Goal: Transaction & Acquisition: Purchase product/service

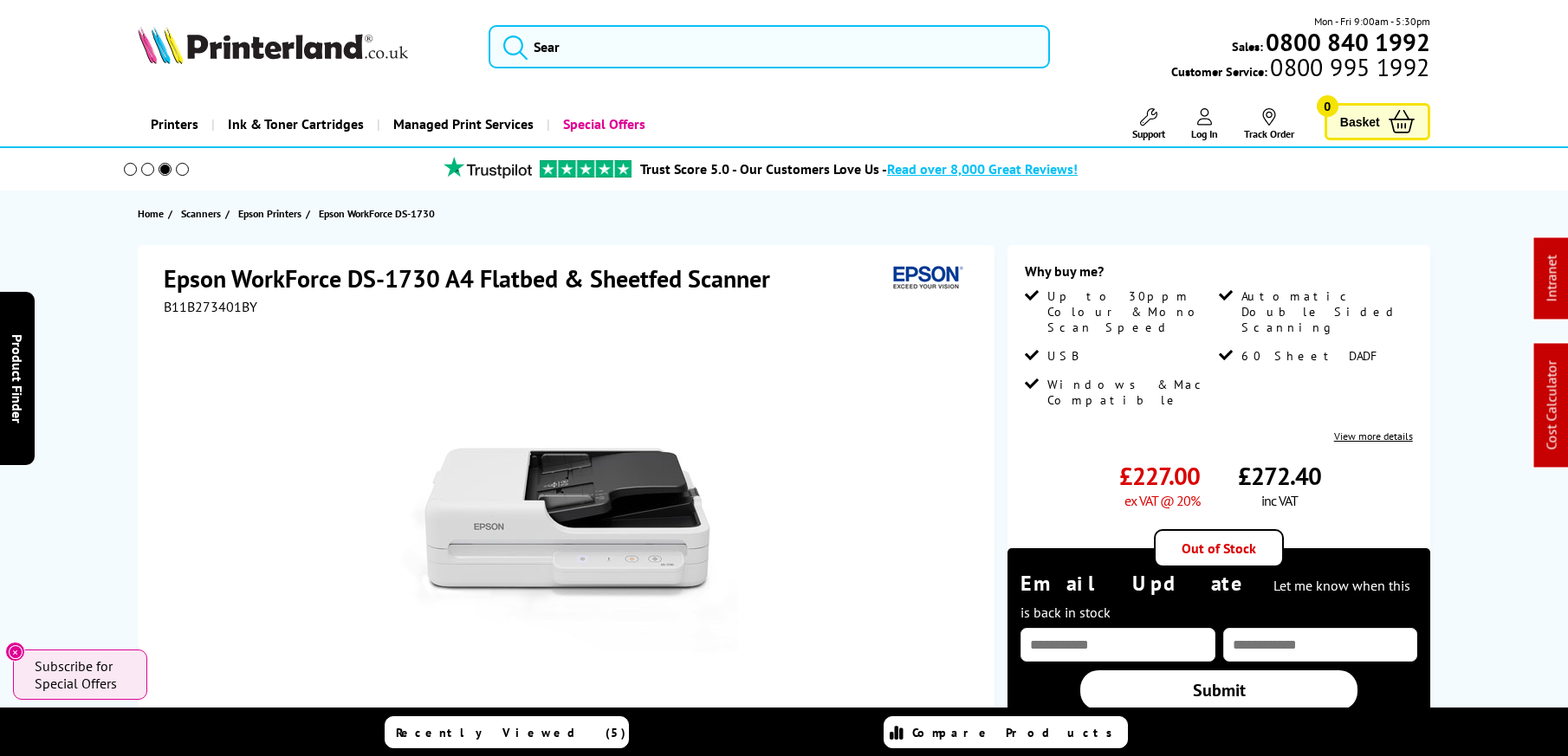
click at [292, 50] on img at bounding box center [273, 45] width 271 height 38
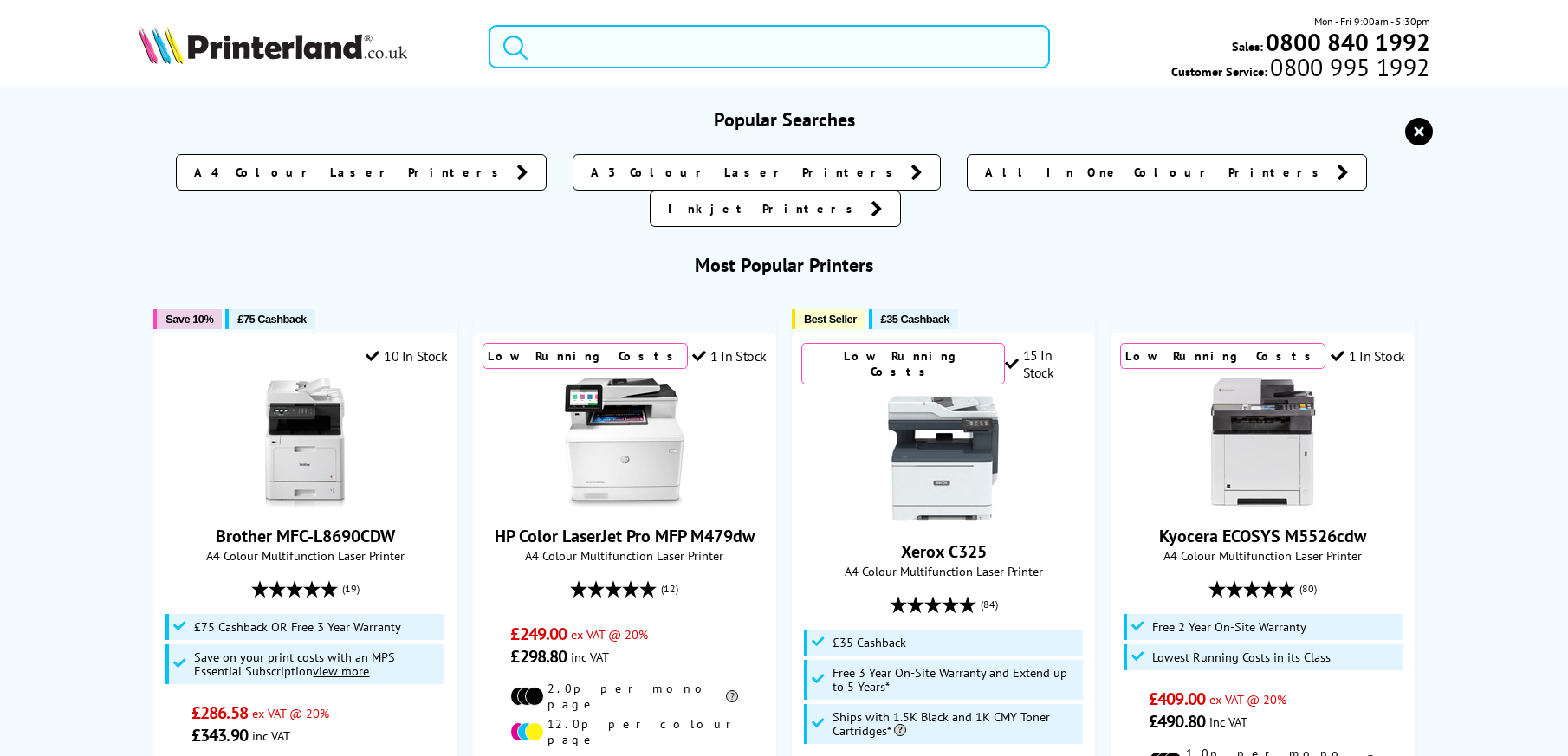
click at [784, 44] on input "search" at bounding box center [769, 47] width 562 height 43
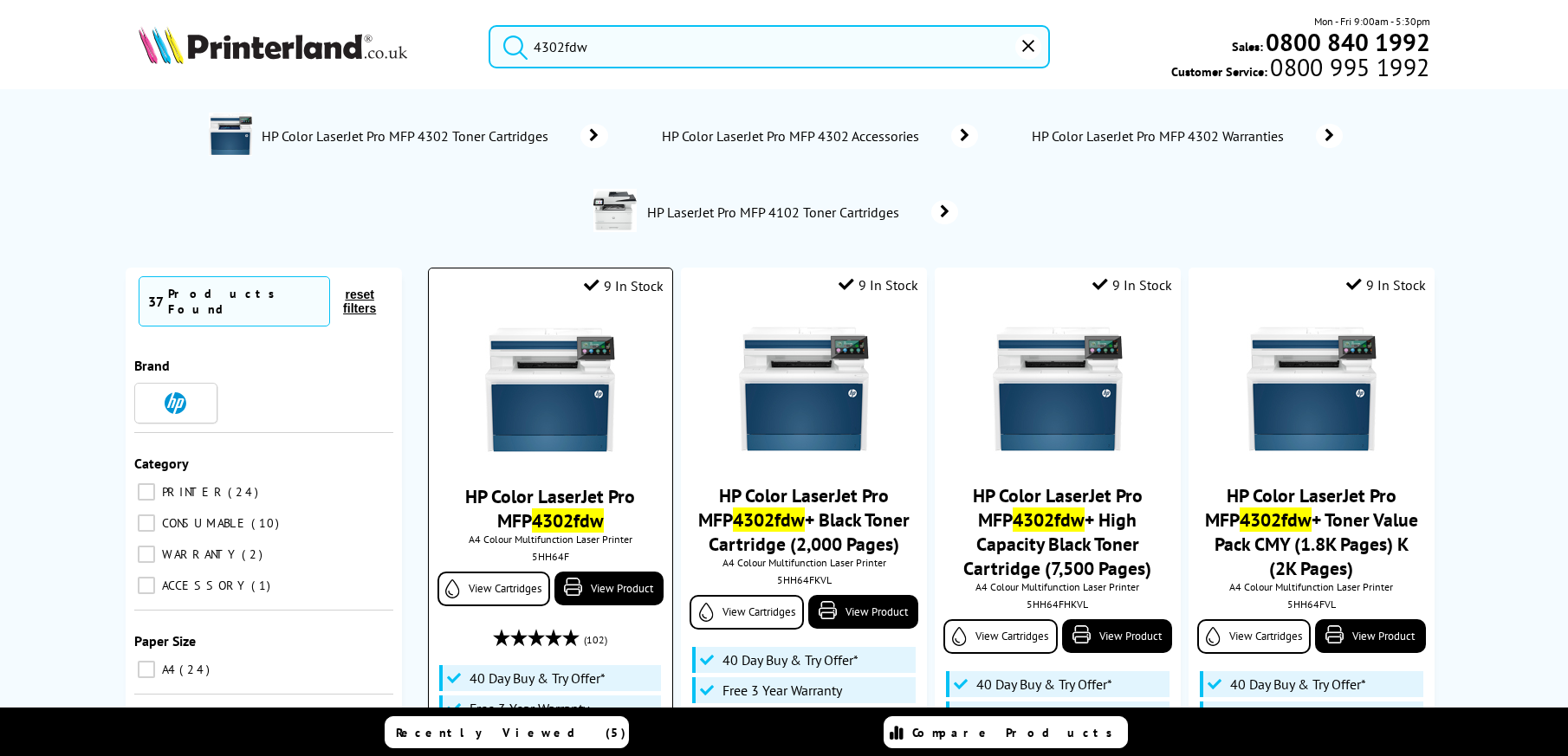
type input "4302fdw"
click at [572, 362] on img at bounding box center [550, 390] width 130 height 130
